Goal: Information Seeking & Learning: Learn about a topic

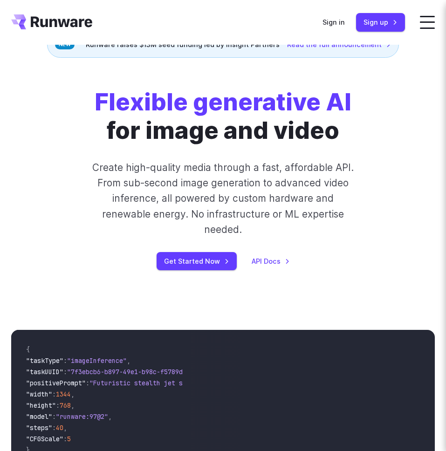
scroll to position [536, 0]
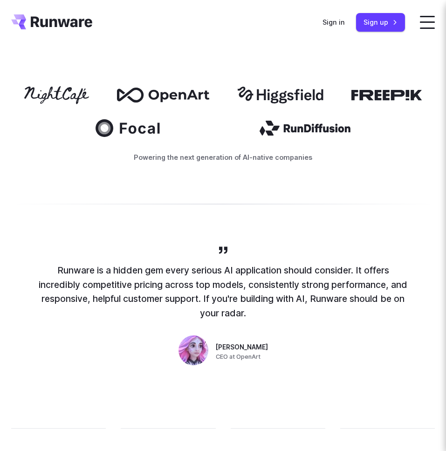
click at [82, 263] on p "Runware is a hidden gem every serious AI application should consider. It offers…" at bounding box center [223, 291] width 373 height 57
drag, startPoint x: 55, startPoint y: 254, endPoint x: 249, endPoint y: 298, distance: 198.7
click at [249, 298] on p "Runware is a hidden gem every serious AI application should consider. It offers…" at bounding box center [223, 291] width 373 height 57
copy p "Runware is a hidden gem every serious AI application should consider. It offers…"
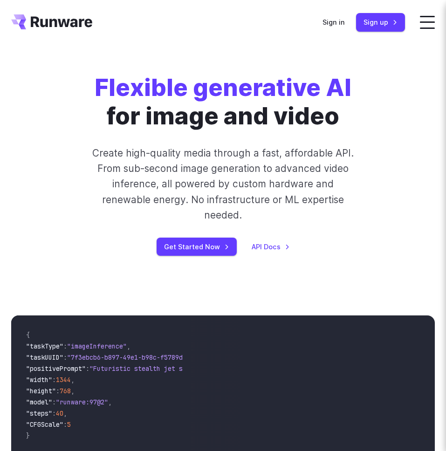
scroll to position [0, 0]
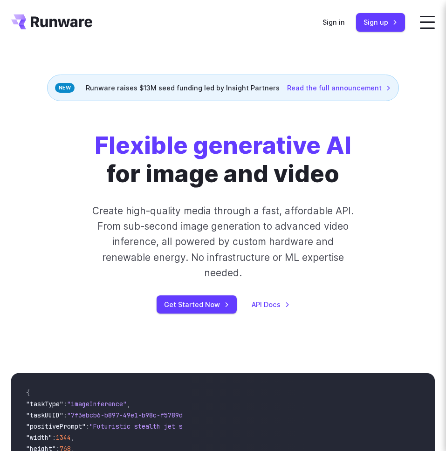
click at [167, 214] on p "Create high-quality media through a fast, affordable API. From sub-second image…" at bounding box center [223, 241] width 271 height 77
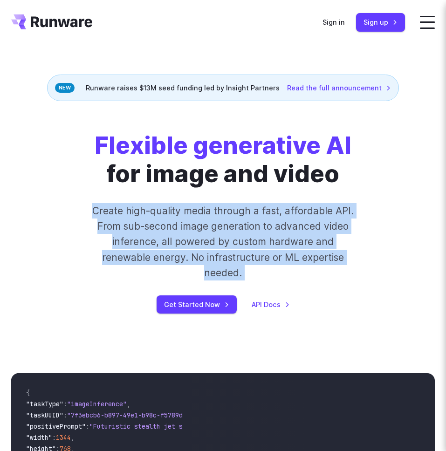
click at [167, 214] on p "Create high-quality media through a fast, affordable API. From sub-second image…" at bounding box center [223, 241] width 271 height 77
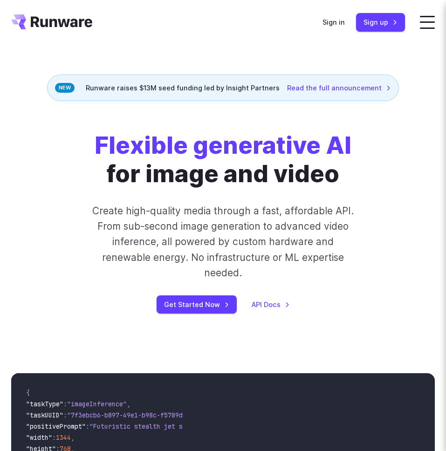
click at [157, 219] on p "Create high-quality media through a fast, affordable API. From sub-second image…" at bounding box center [223, 241] width 271 height 77
click at [316, 88] on link "Read the full announcement" at bounding box center [339, 87] width 104 height 11
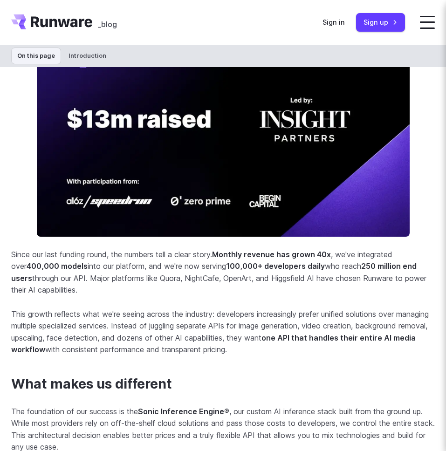
scroll to position [552, 0]
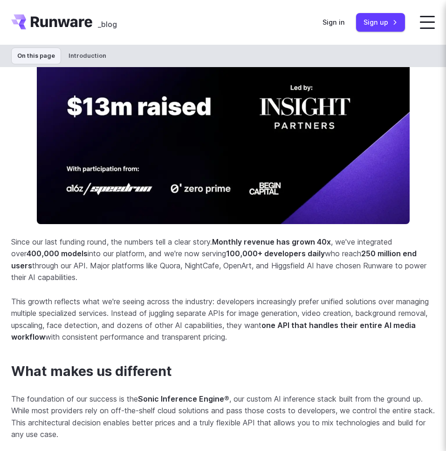
click at [145, 285] on section "Introduction Today we're announcing the completion of our $13M Seed funding rou…" at bounding box center [222, 114] width 423 height 457
click at [122, 307] on p "This growth reflects what we're seeing across the industry: developers increasi…" at bounding box center [222, 320] width 423 height 48
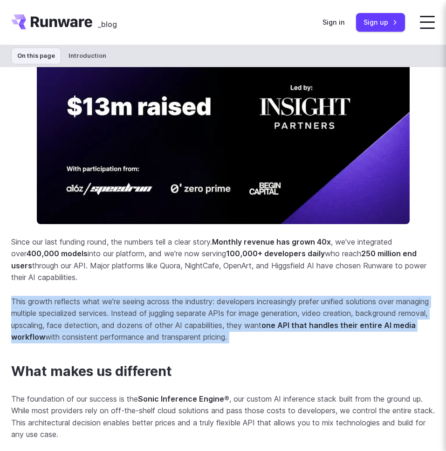
click at [122, 307] on p "This growth reflects what we're seeing across the industry: developers increasi…" at bounding box center [222, 320] width 423 height 48
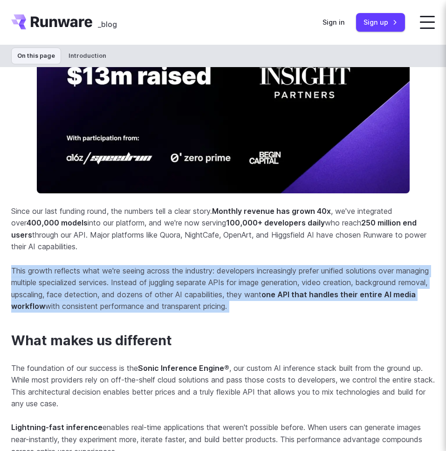
scroll to position [605, 0]
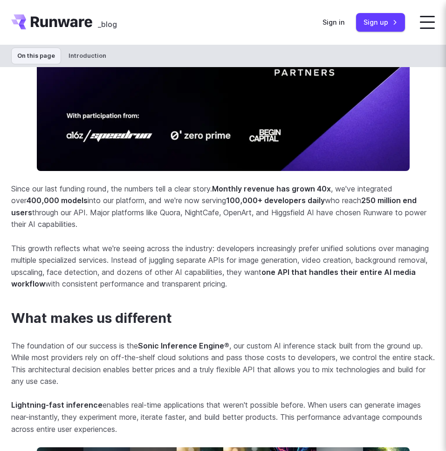
click at [132, 347] on p "The foundation of our success is the Sonic Inference Engine ® , our custom AI i…" at bounding box center [222, 364] width 423 height 48
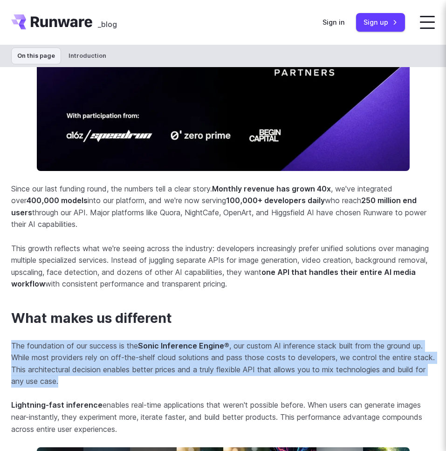
click at [132, 347] on p "The foundation of our success is the Sonic Inference Engine ® , our custom AI i…" at bounding box center [222, 364] width 423 height 48
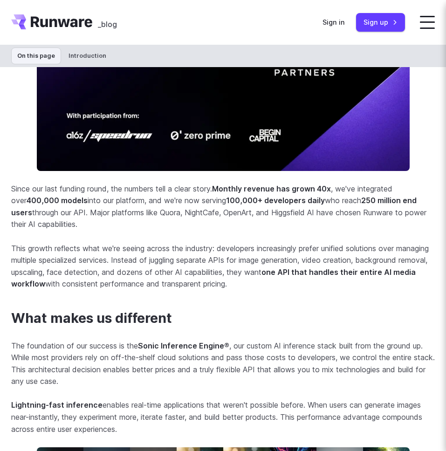
click at [141, 191] on p "Since our last funding round, the numbers tell a clear story. Monthly revenue h…" at bounding box center [222, 207] width 423 height 48
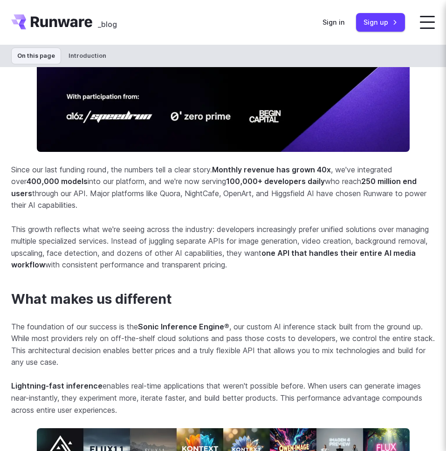
scroll to position [631, 0]
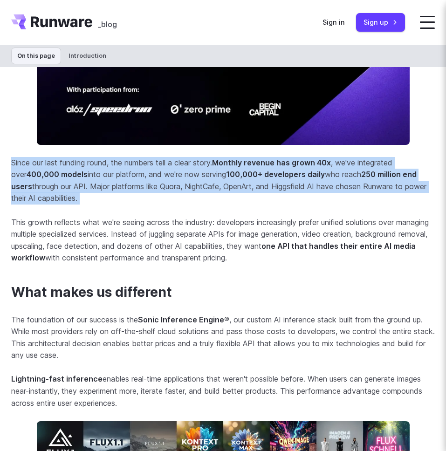
click at [177, 166] on p "Since our last funding round, the numbers tell a clear story. Monthly revenue h…" at bounding box center [222, 181] width 423 height 48
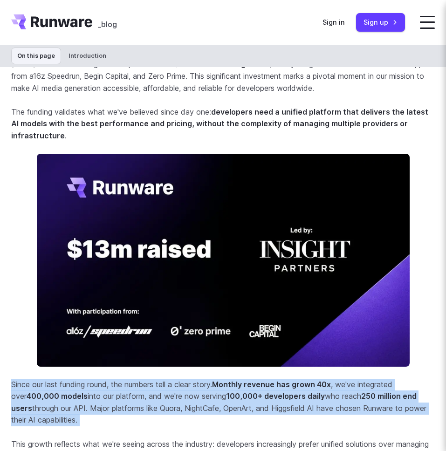
scroll to position [244, 0]
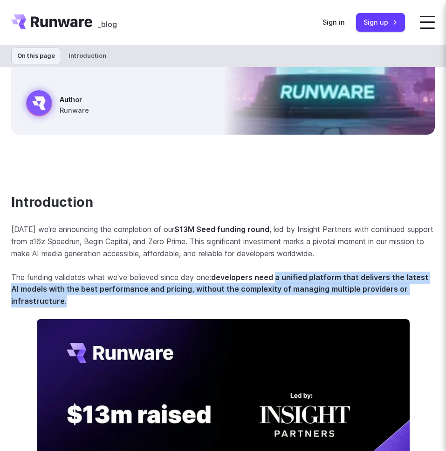
drag, startPoint x: 278, startPoint y: 278, endPoint x: 278, endPoint y: 295, distance: 17.7
click at [278, 295] on p "The funding validates what we've believed since day one: developers need a unif…" at bounding box center [222, 290] width 423 height 36
copy p "a unified platform that delivers the latest AI models with the best performance…"
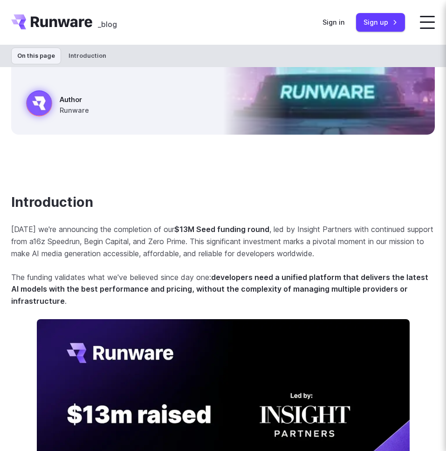
click at [198, 232] on strong "$13M Seed funding round" at bounding box center [221, 229] width 95 height 9
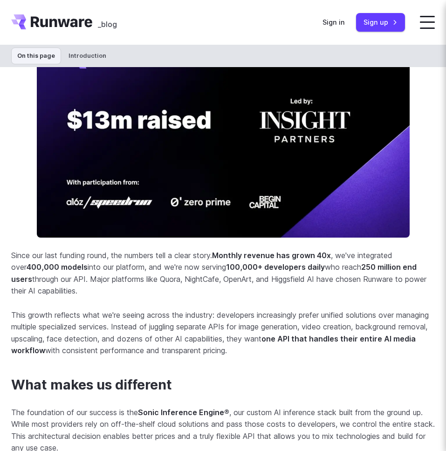
click at [257, 273] on p "Since our last funding round, the numbers tell a clear story. Monthly revenue h…" at bounding box center [222, 274] width 423 height 48
click at [245, 273] on p "Since our last funding round, the numbers tell a clear story. Monthly revenue h…" at bounding box center [222, 274] width 423 height 48
